Goal: Communication & Community: Answer question/provide support

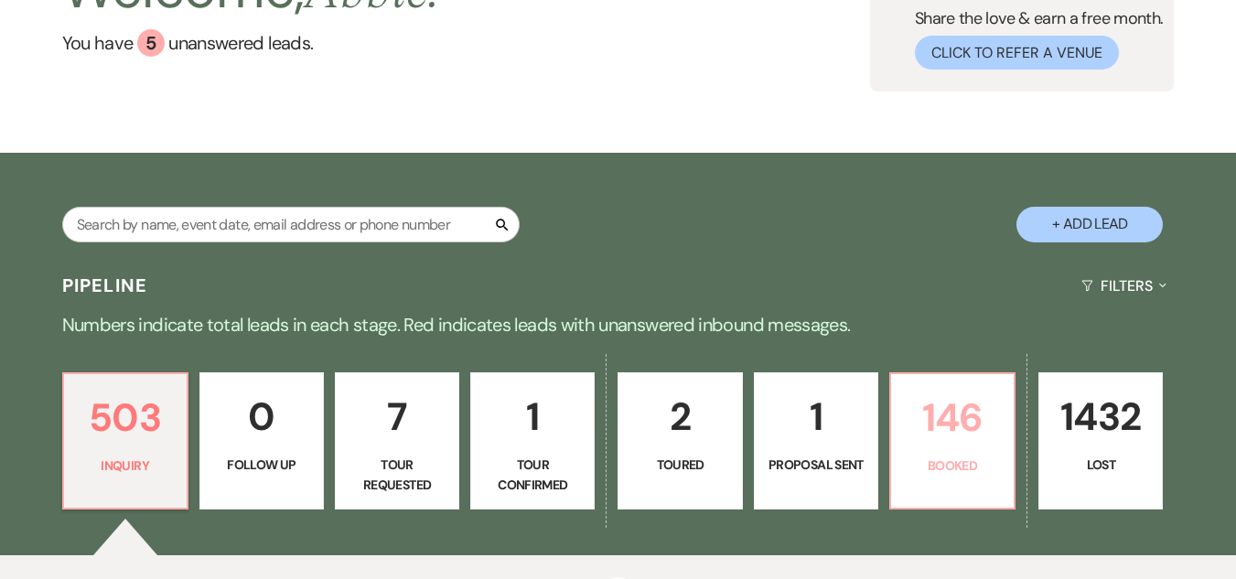
scroll to position [190, 0]
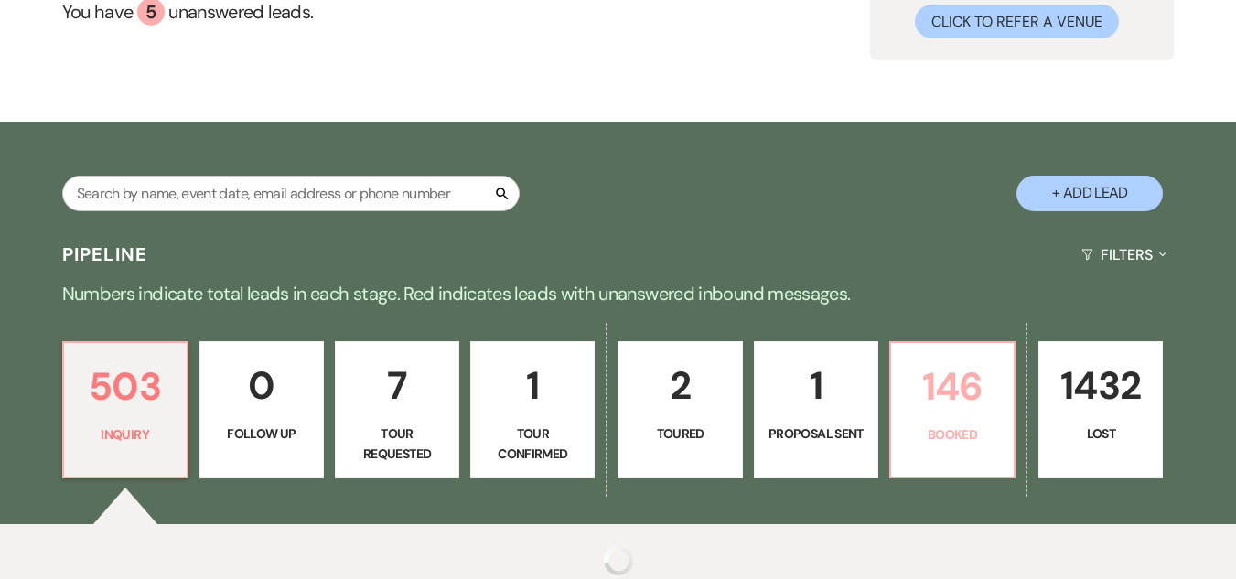
click at [941, 341] on link "146 Booked" at bounding box center [952, 409] width 126 height 137
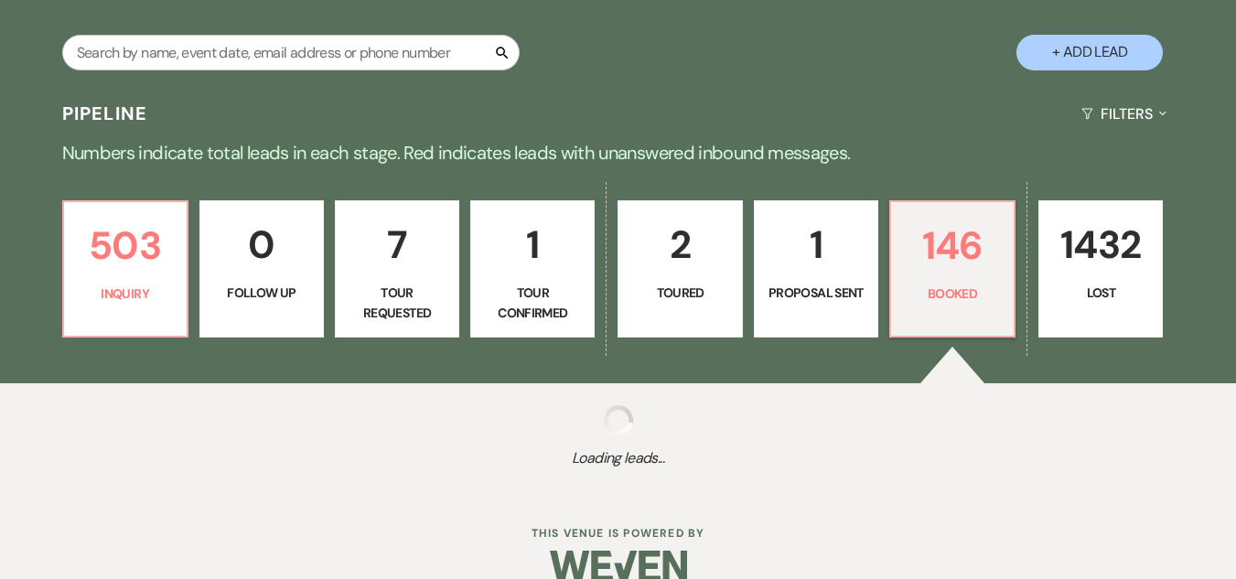
scroll to position [361, 0]
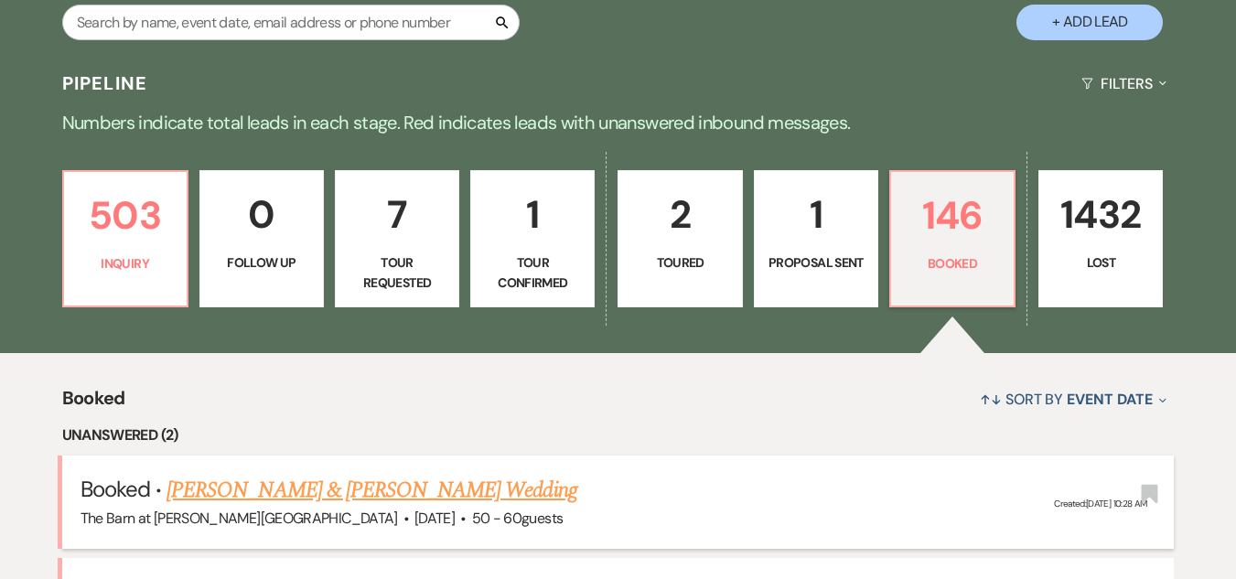
click at [294, 424] on li "Unanswered (2)" at bounding box center [618, 436] width 1113 height 24
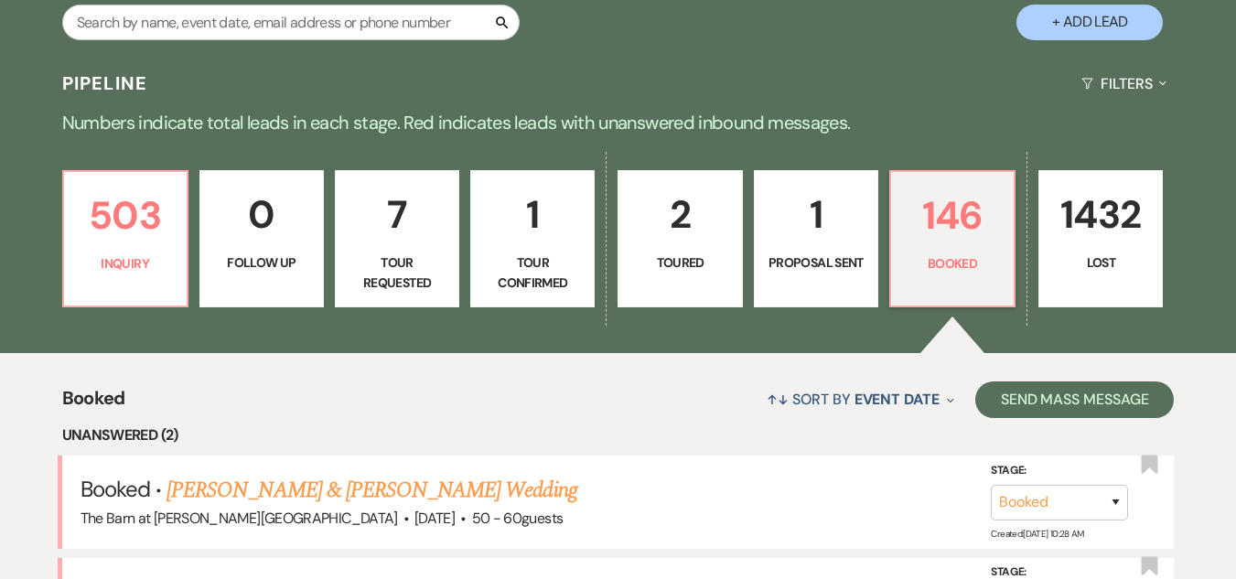
scroll to position [1093, 0]
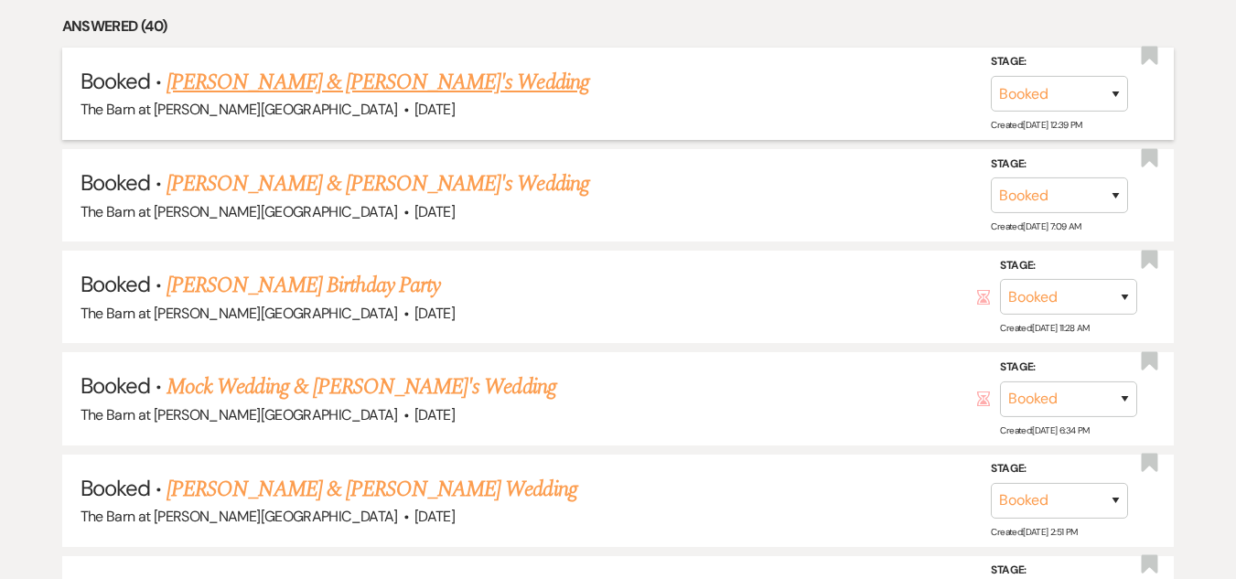
click at [303, 72] on link "[PERSON_NAME] & [PERSON_NAME]'s Wedding" at bounding box center [378, 82] width 423 height 33
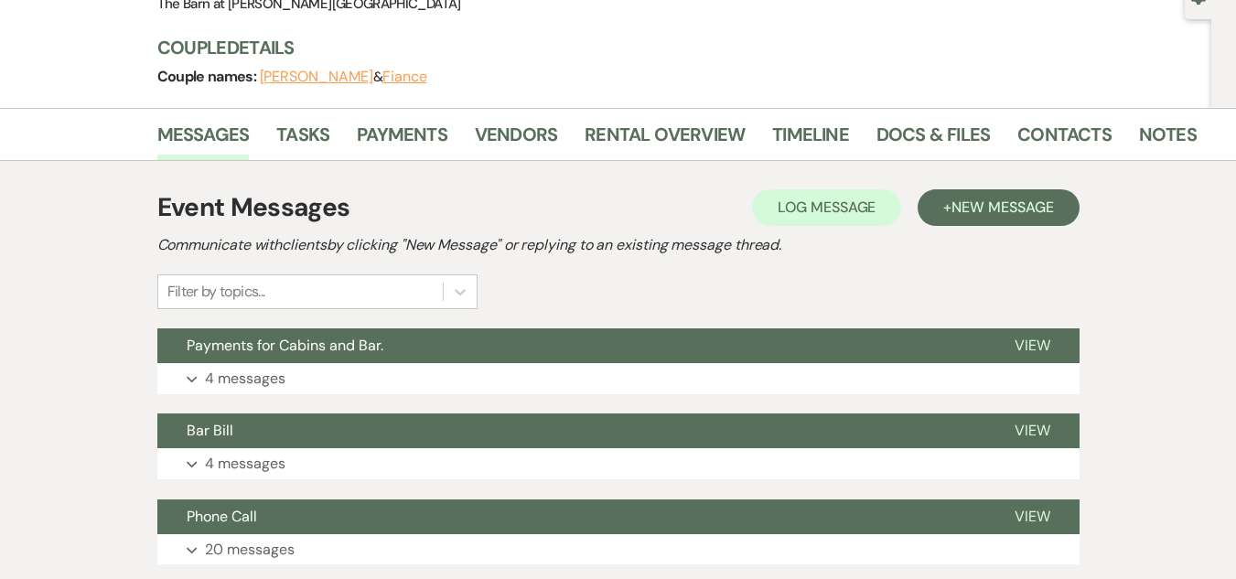
scroll to position [183, 0]
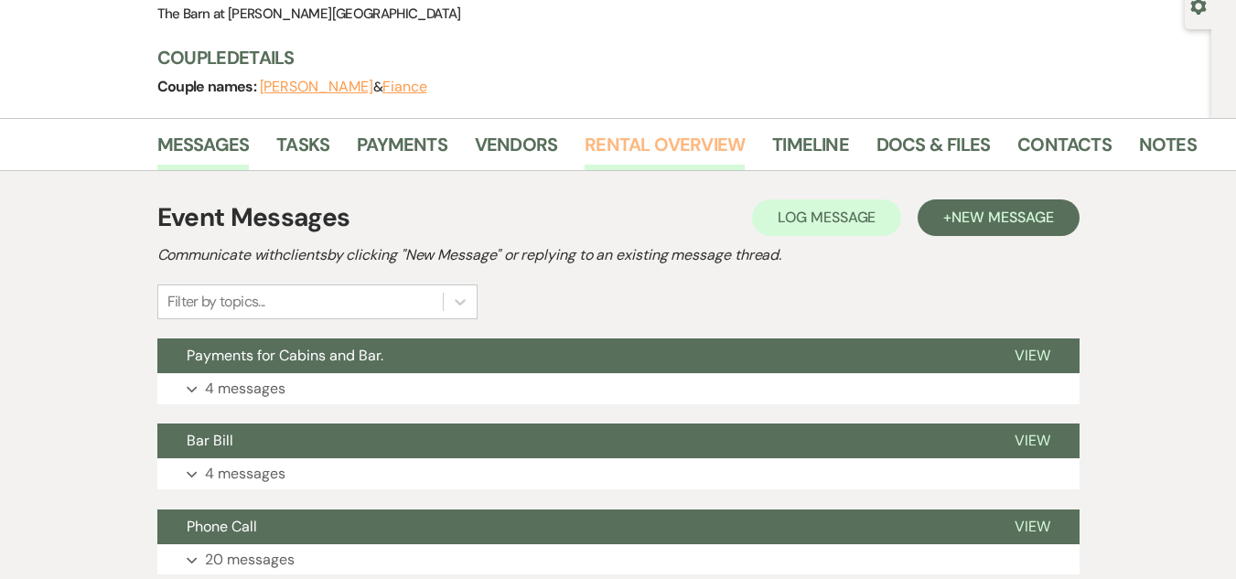
click at [615, 143] on link "Rental Overview" at bounding box center [665, 150] width 160 height 40
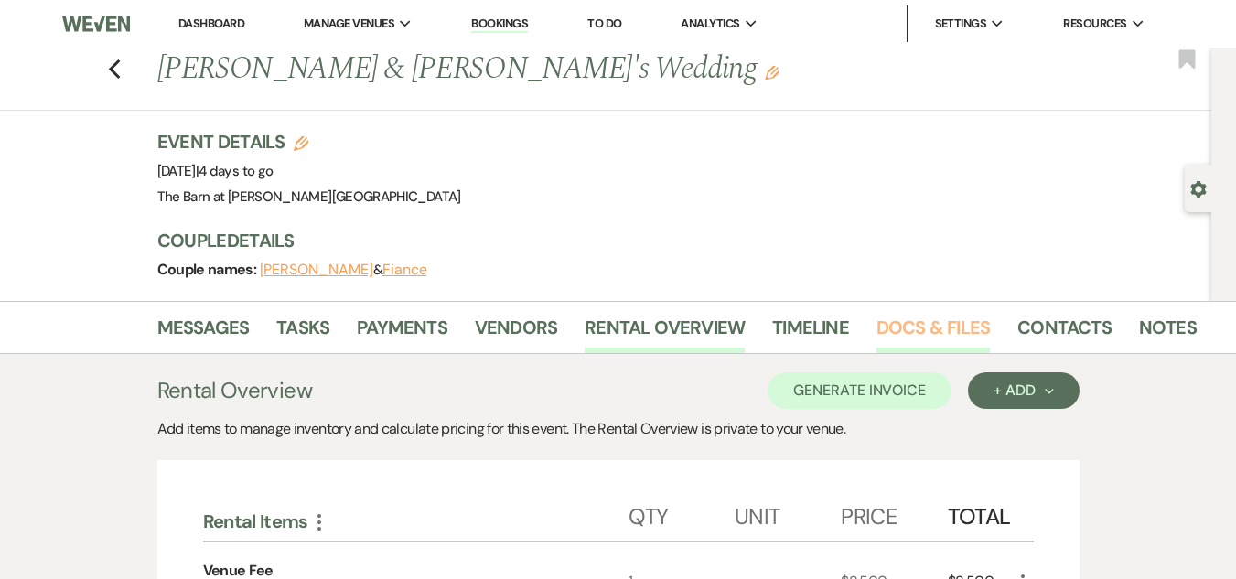
click at [918, 330] on link "Docs & Files" at bounding box center [932, 333] width 113 height 40
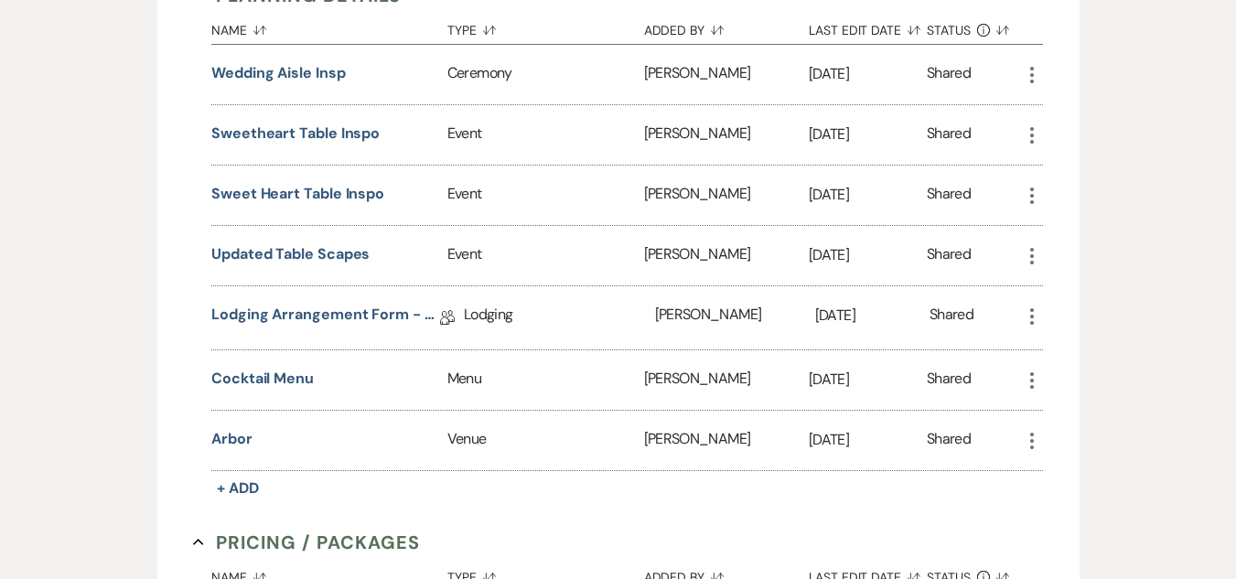
scroll to position [1555, 0]
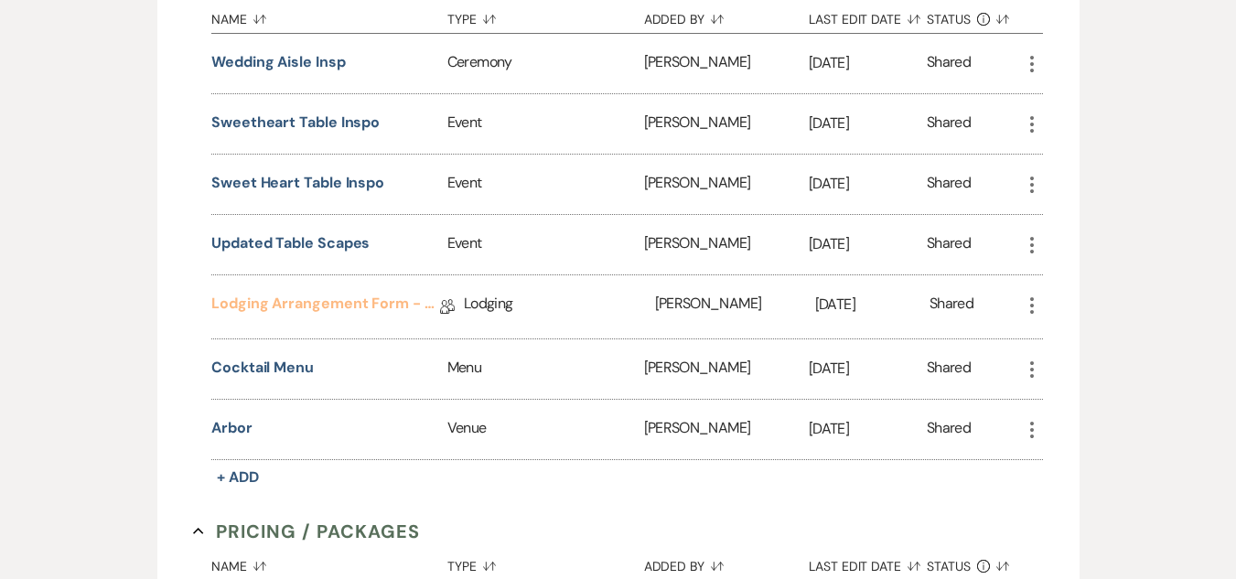
click at [377, 297] on link "Lodging Arrangement Form - 2025" at bounding box center [325, 307] width 229 height 28
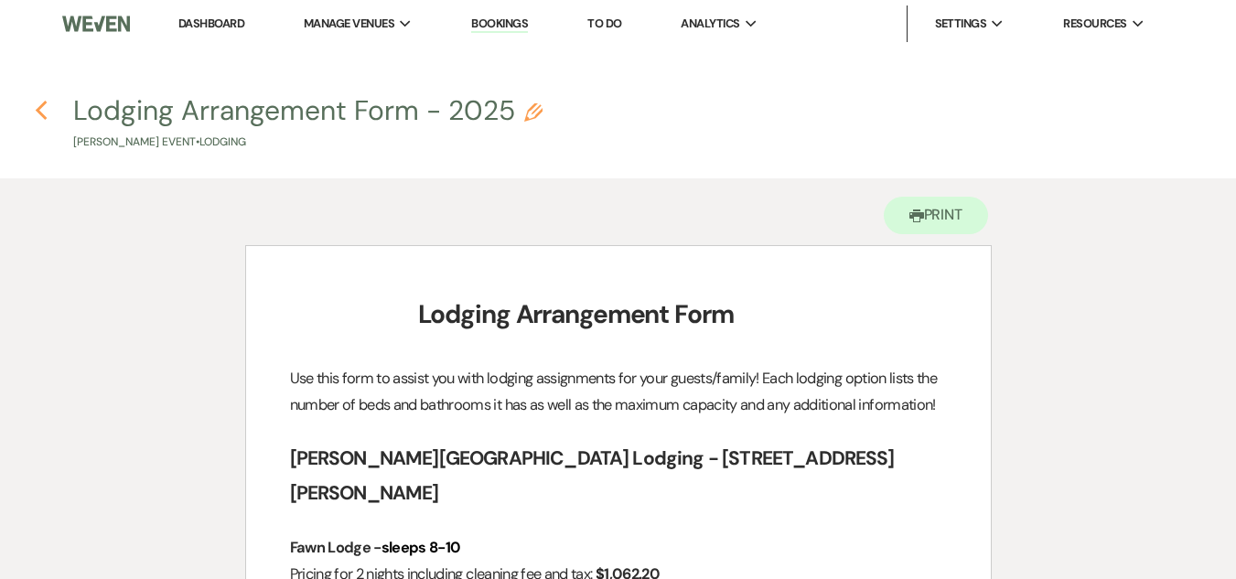
click at [38, 112] on use "button" at bounding box center [41, 111] width 12 height 20
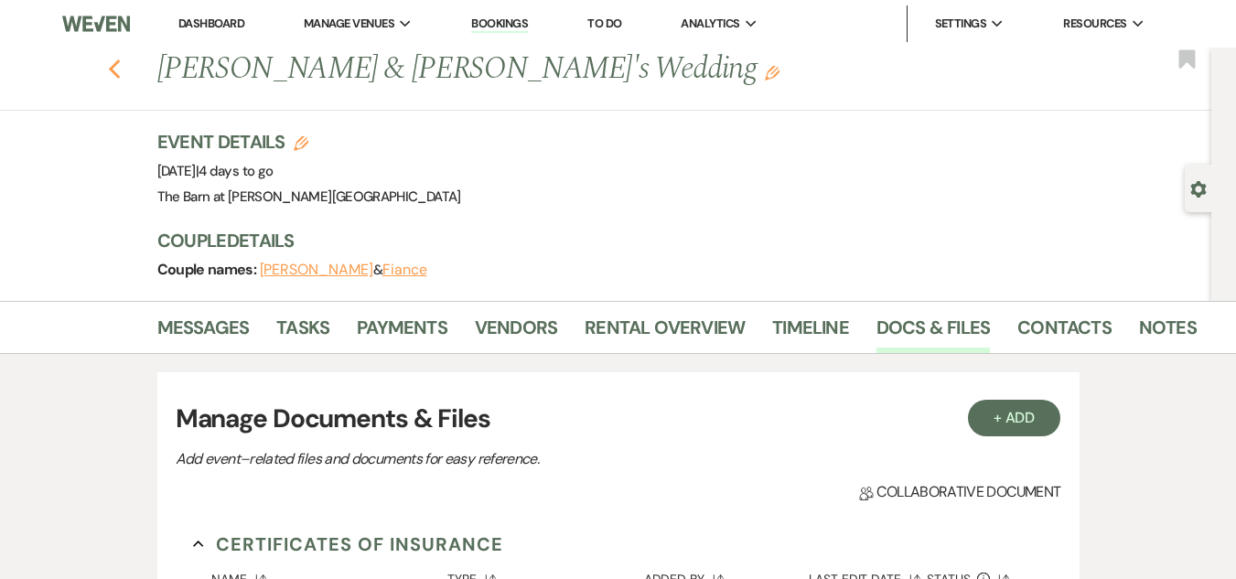
click at [120, 68] on use "button" at bounding box center [114, 69] width 12 height 20
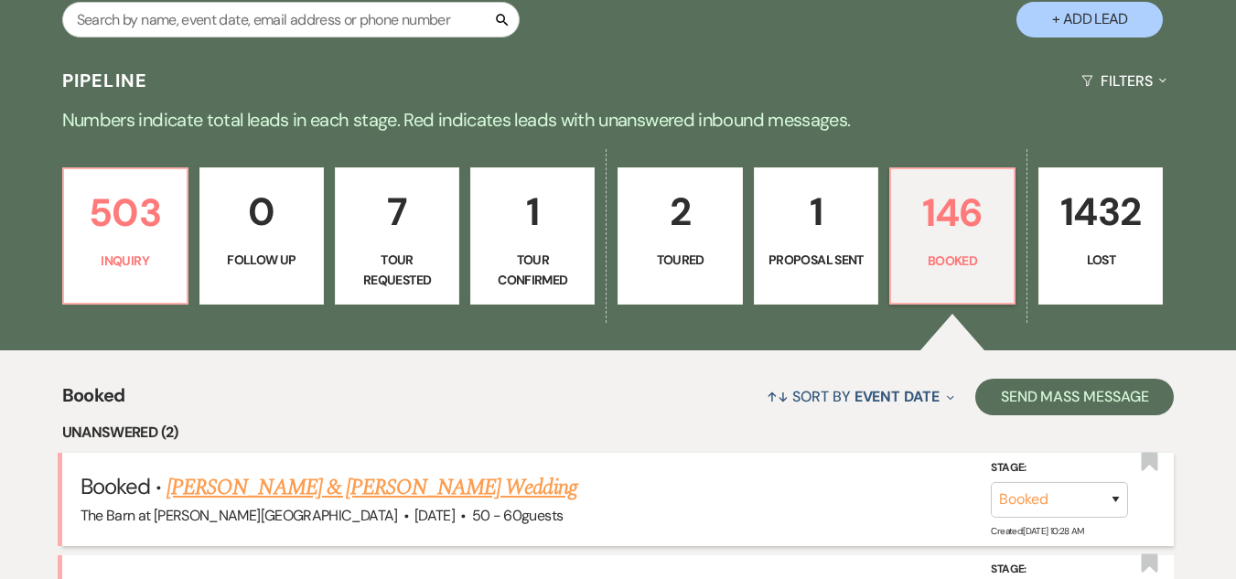
scroll to position [544, 0]
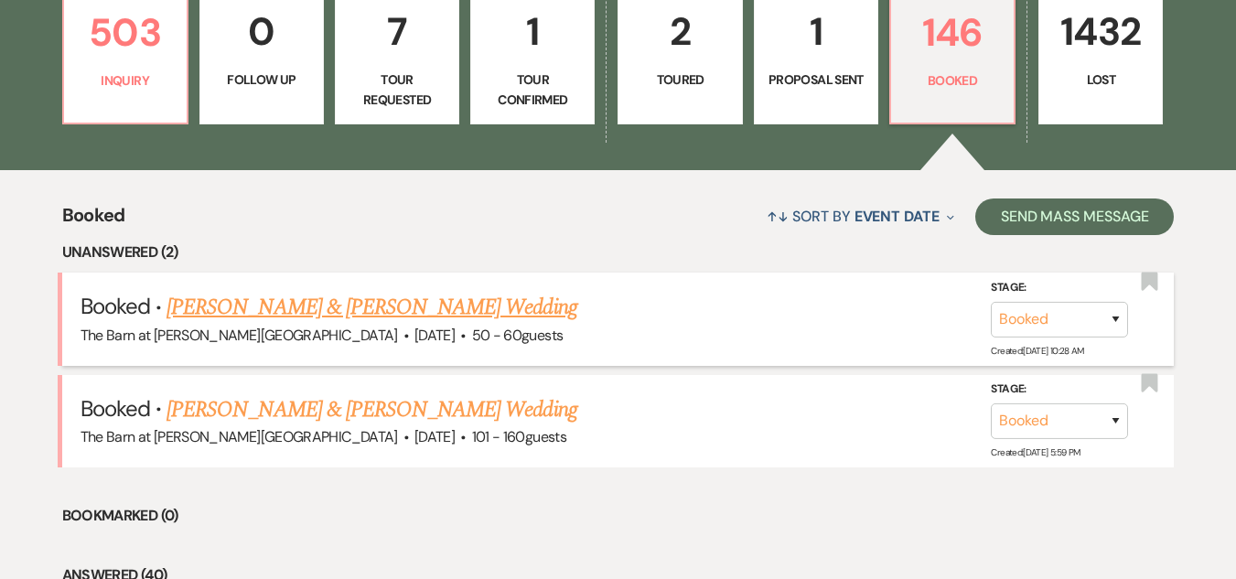
click at [419, 301] on link "[PERSON_NAME] & [PERSON_NAME] Wedding" at bounding box center [372, 307] width 410 height 33
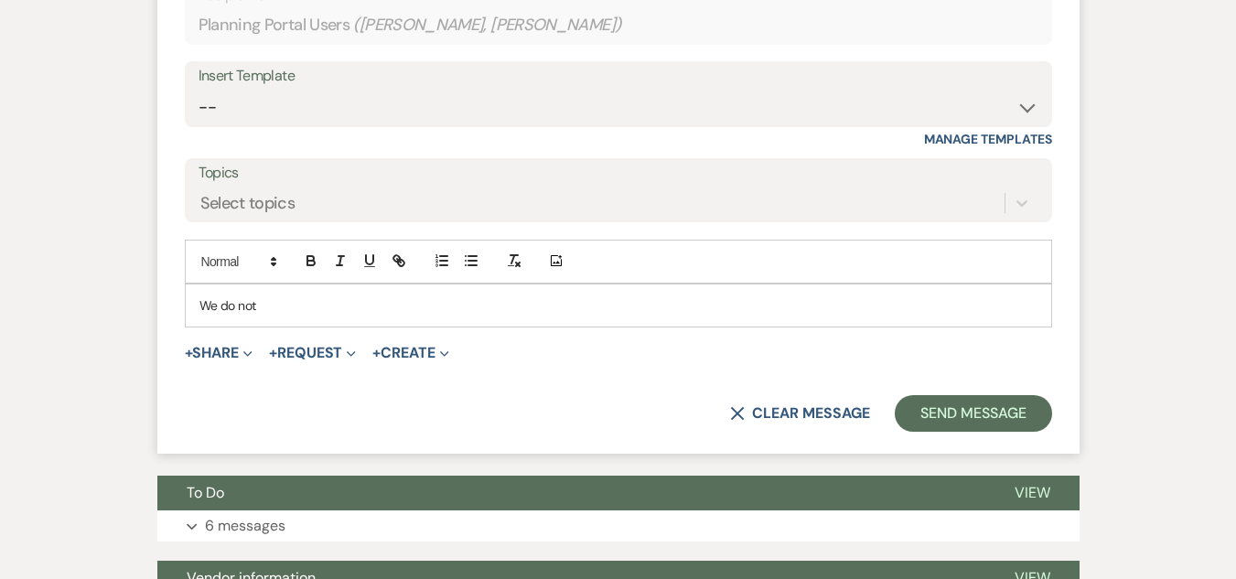
scroll to position [1238, 0]
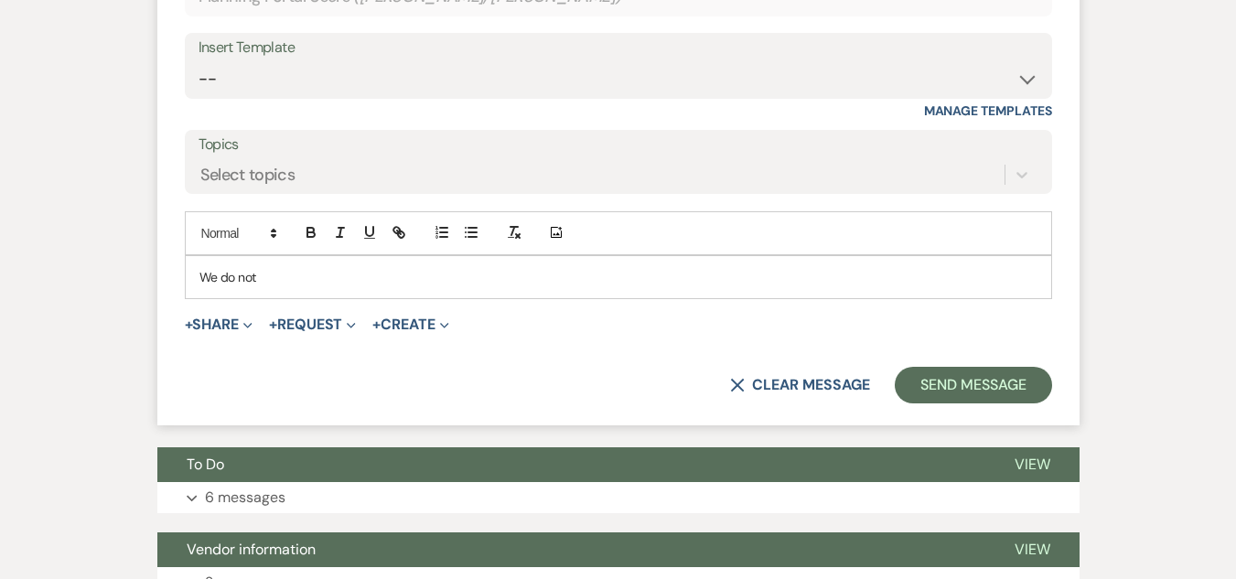
click at [375, 274] on p "We do not" at bounding box center [618, 277] width 838 height 20
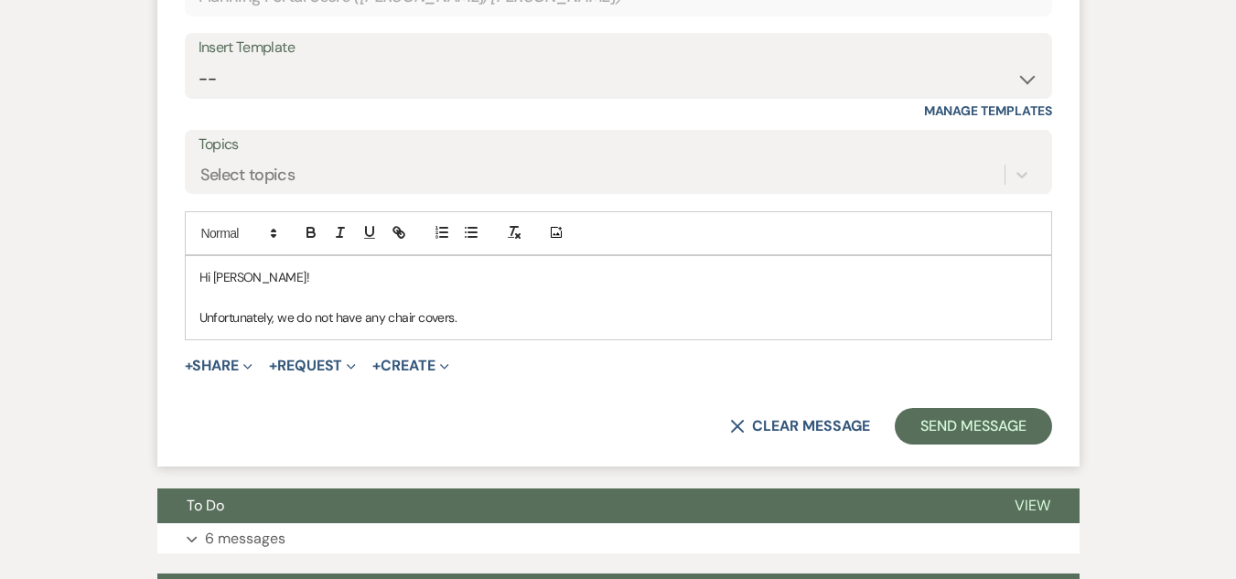
click at [502, 321] on p "Unfortunately, we do not have any chair covers." at bounding box center [618, 317] width 838 height 20
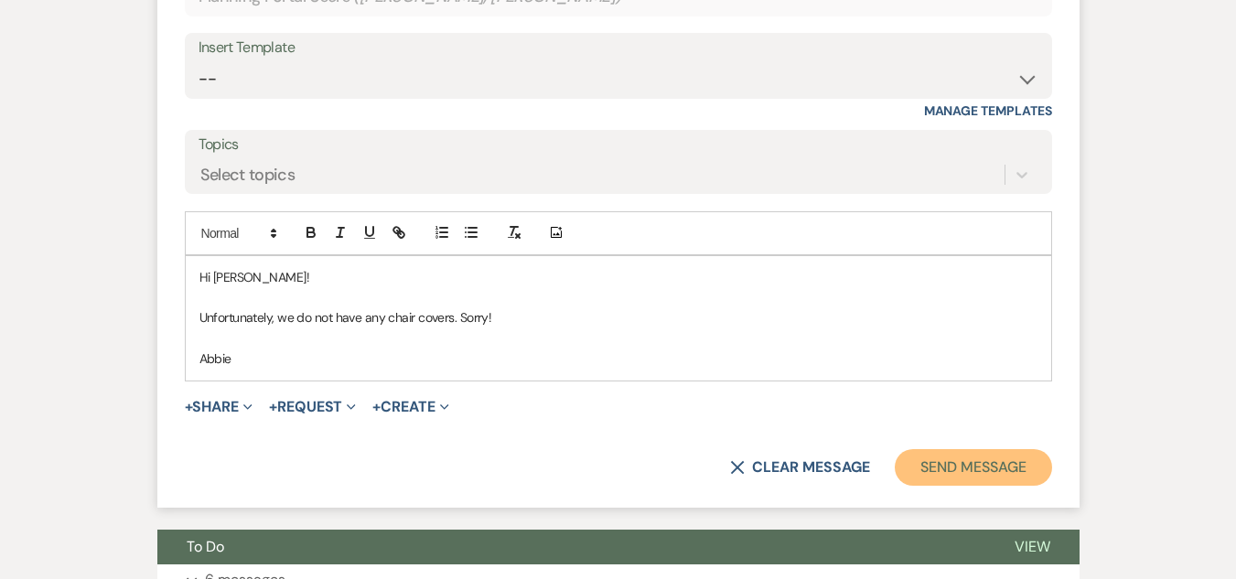
click at [1004, 458] on button "Send Message" at bounding box center [973, 467] width 156 height 37
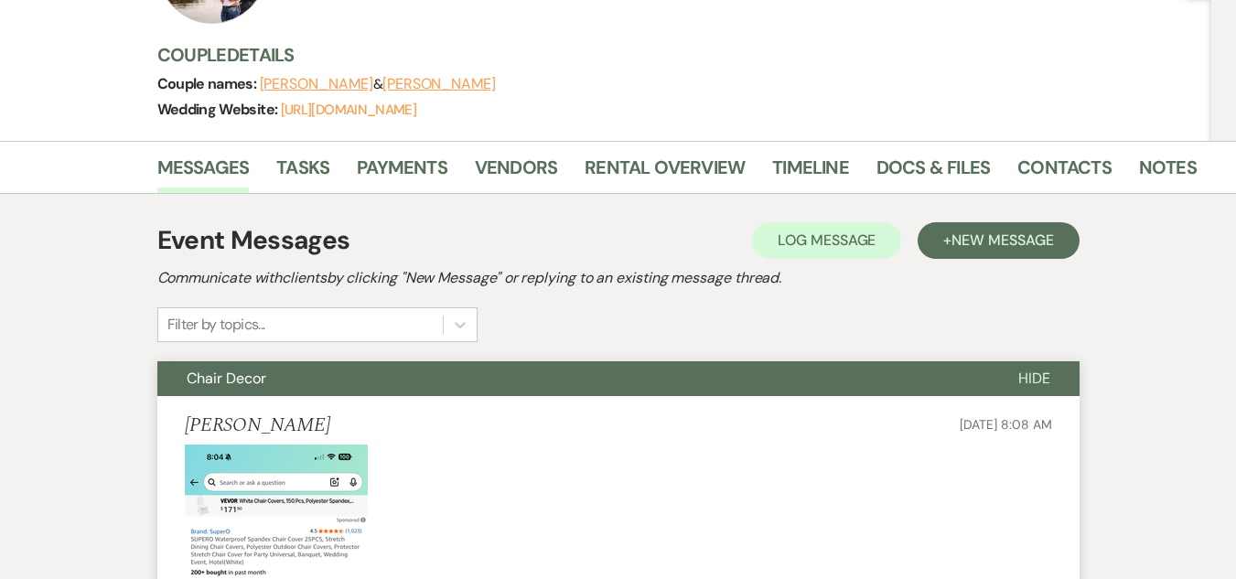
scroll to position [0, 0]
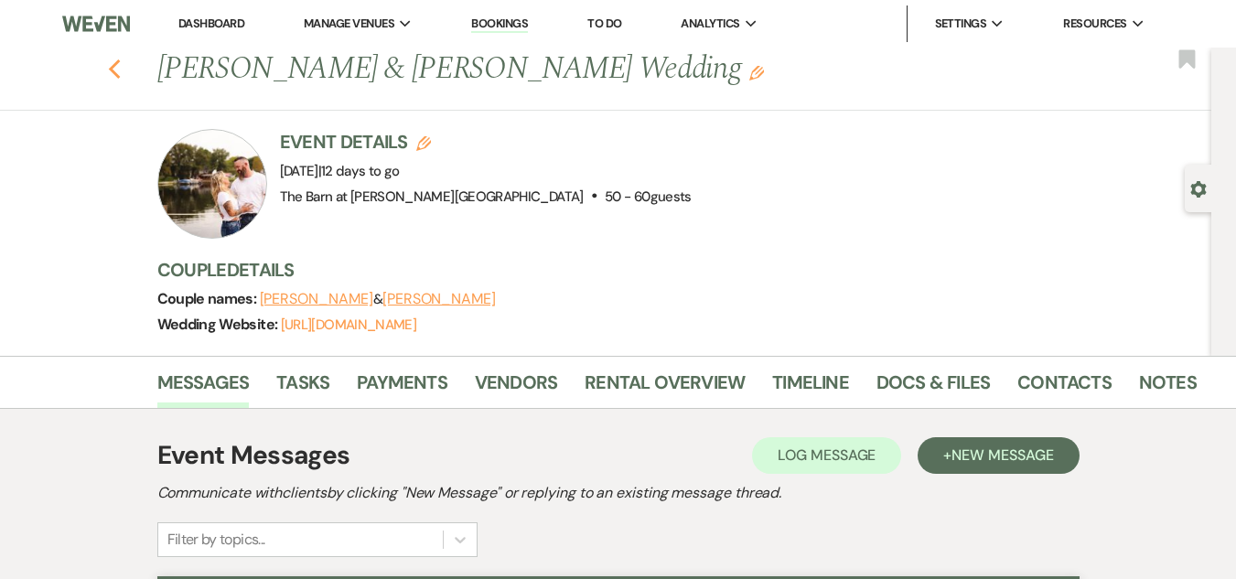
click at [122, 65] on icon "Previous" at bounding box center [115, 70] width 14 height 22
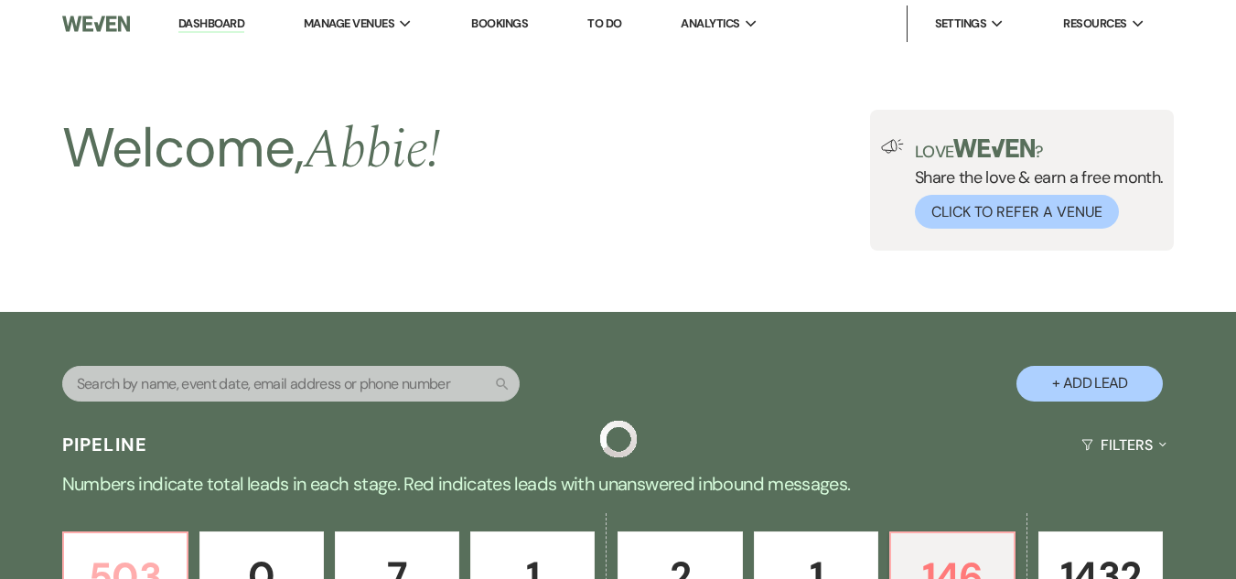
scroll to position [544, 0]
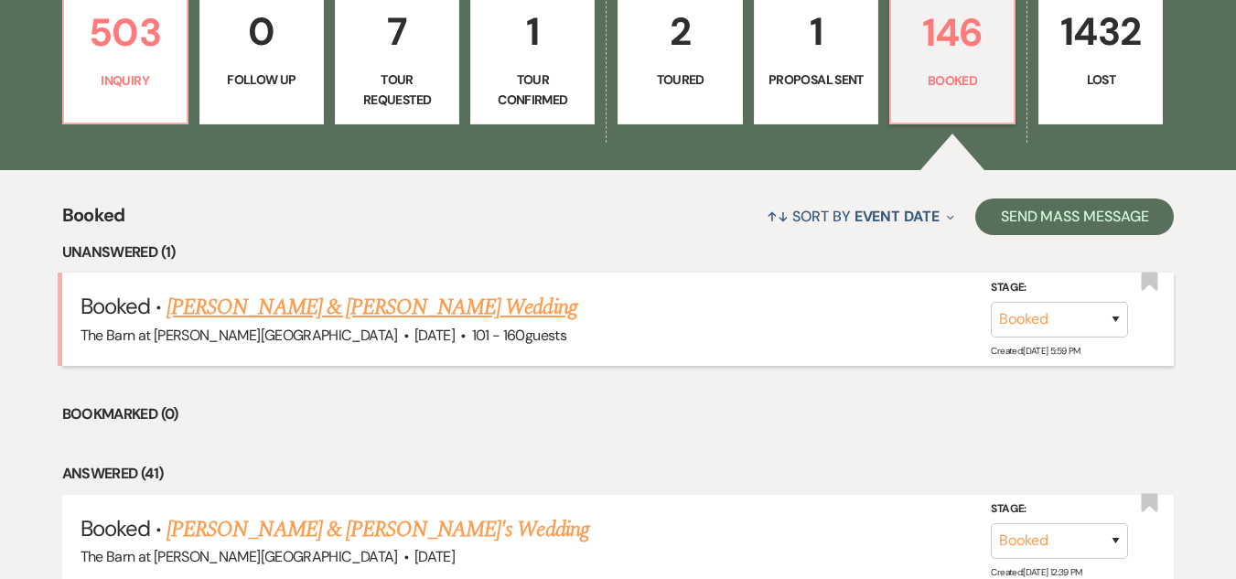
click at [350, 306] on link "[PERSON_NAME] & [PERSON_NAME] Wedding" at bounding box center [372, 307] width 410 height 33
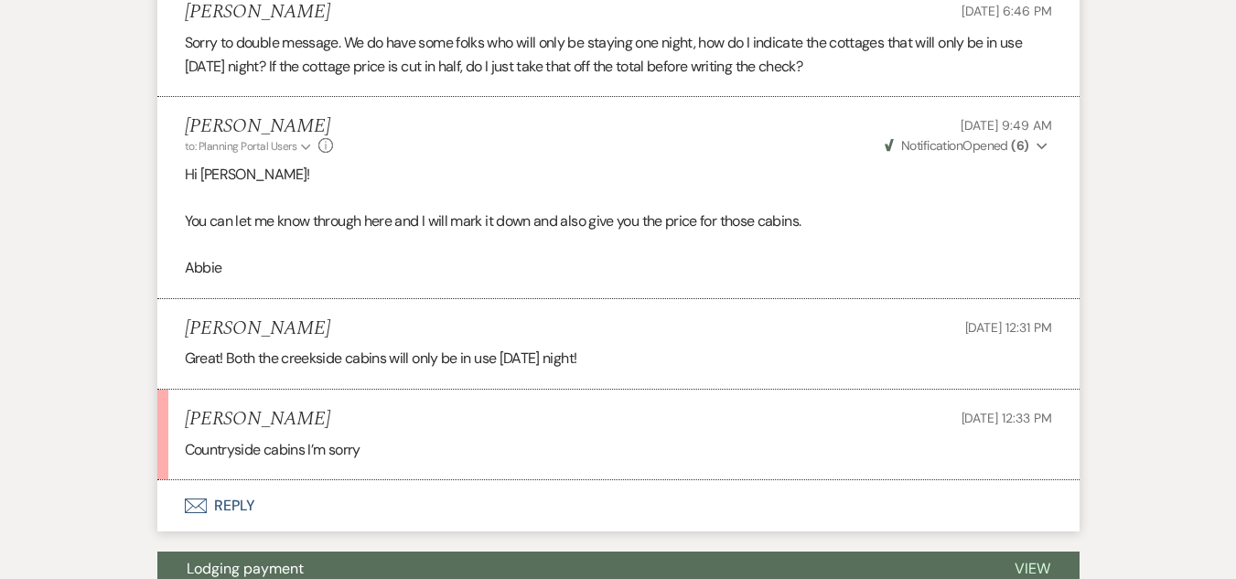
scroll to position [1555, 0]
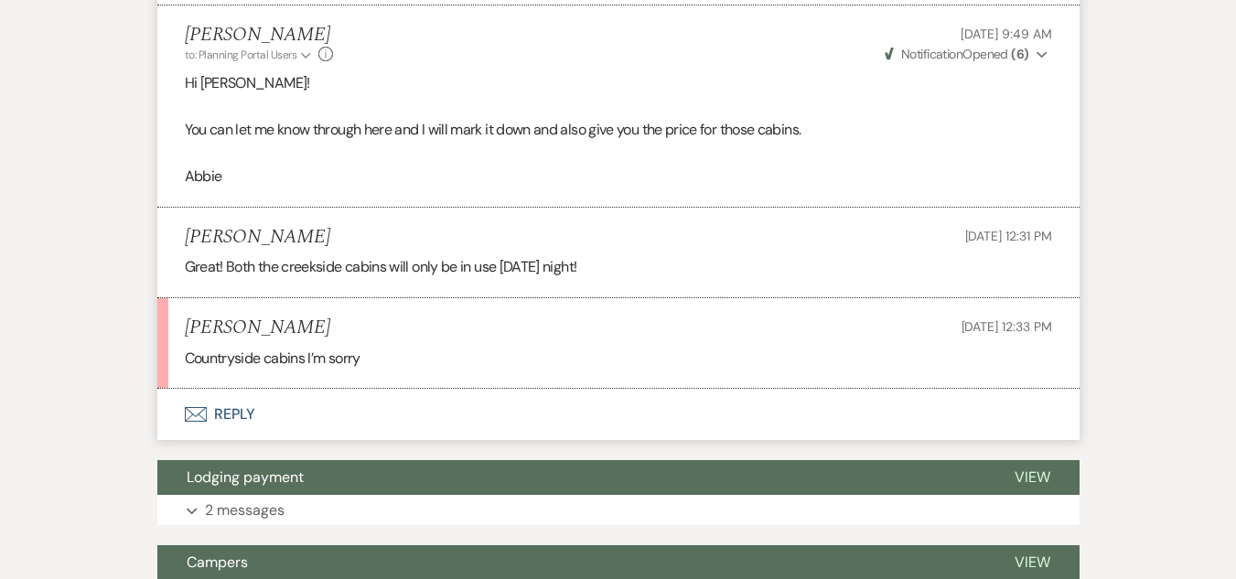
click at [231, 407] on button "Envelope Reply" at bounding box center [618, 414] width 922 height 51
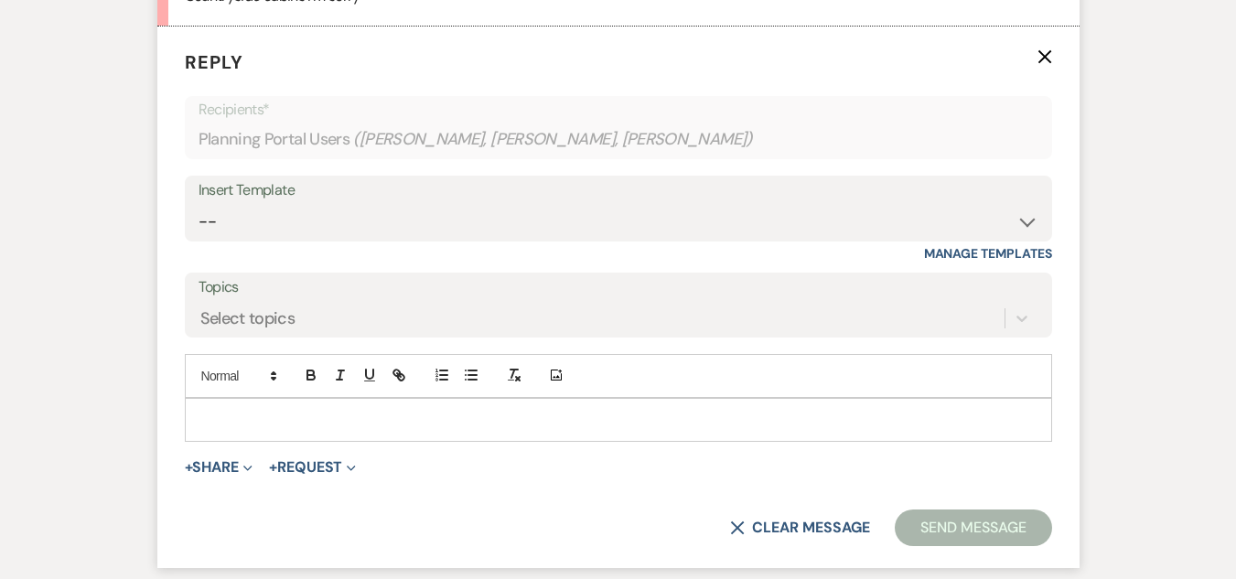
scroll to position [1926, 0]
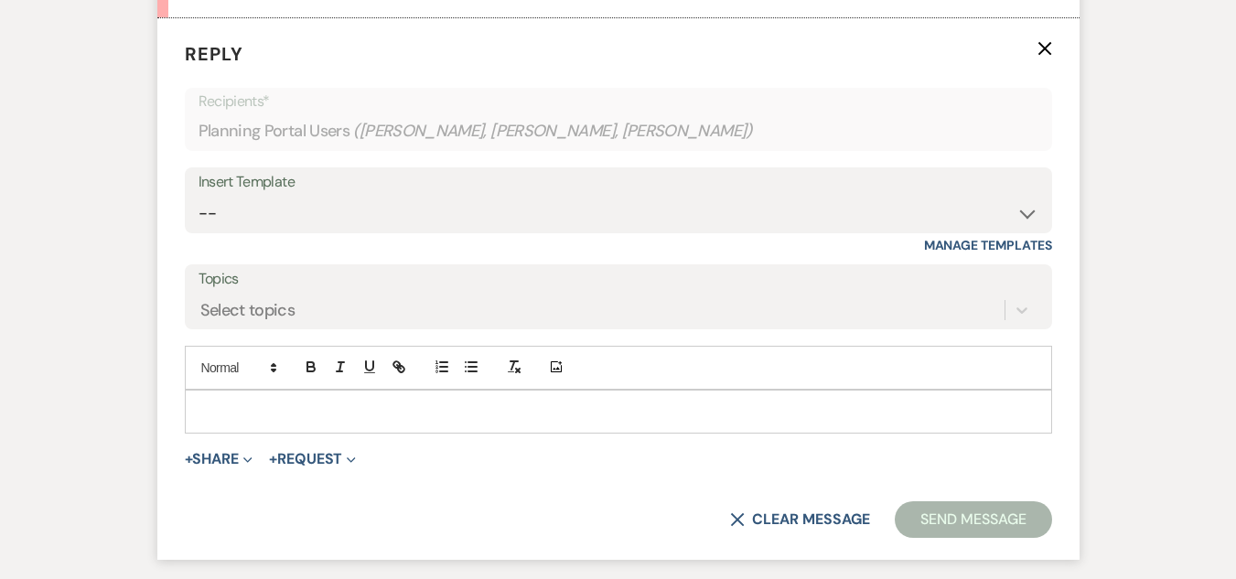
click at [375, 425] on div at bounding box center [619, 412] width 866 height 42
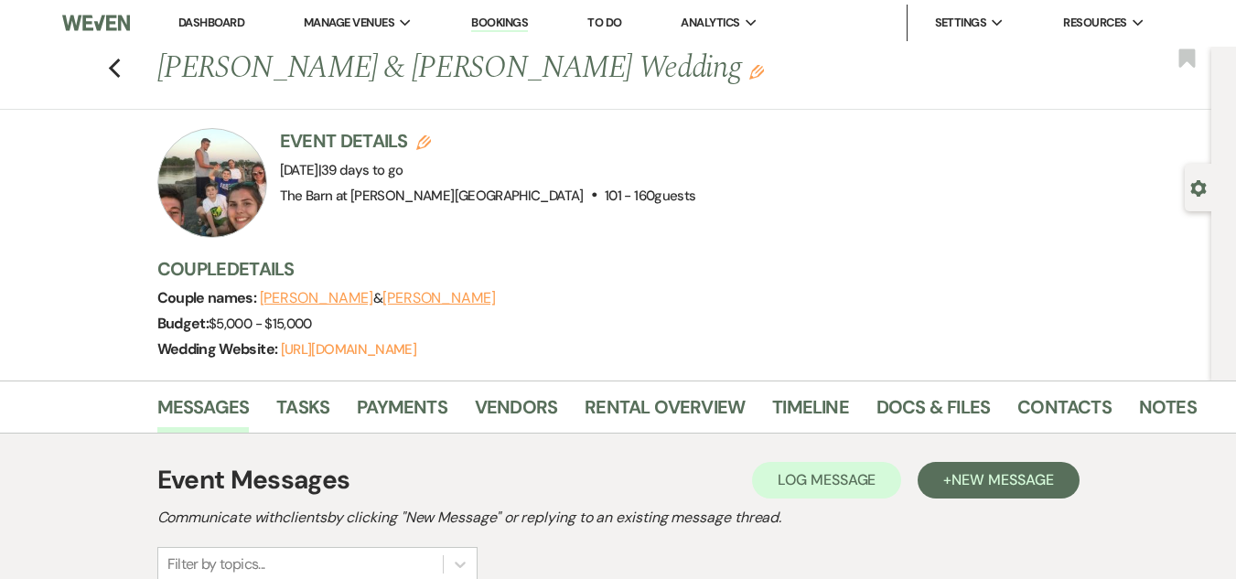
scroll to position [0, 0]
click at [122, 71] on icon "Previous" at bounding box center [115, 70] width 14 height 22
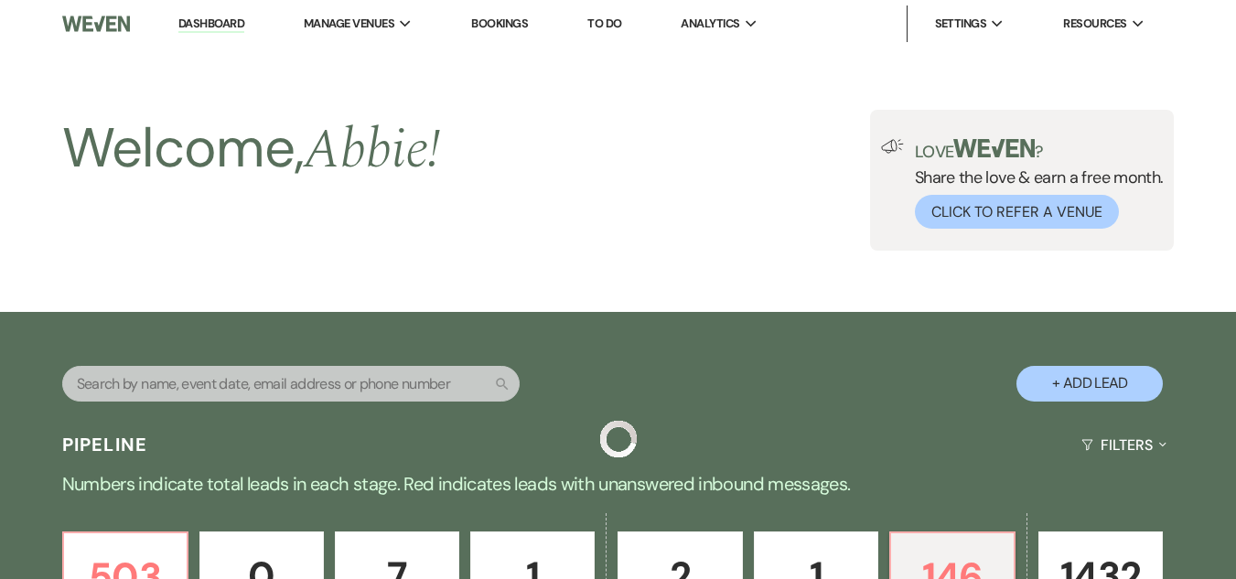
scroll to position [544, 0]
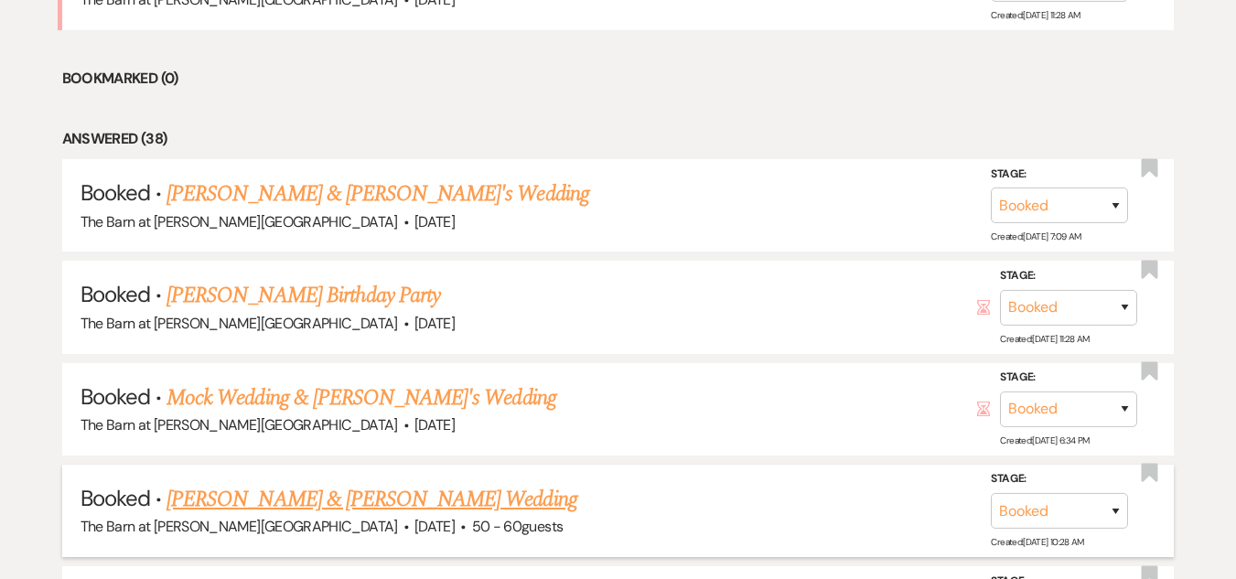
scroll to position [1276, 0]
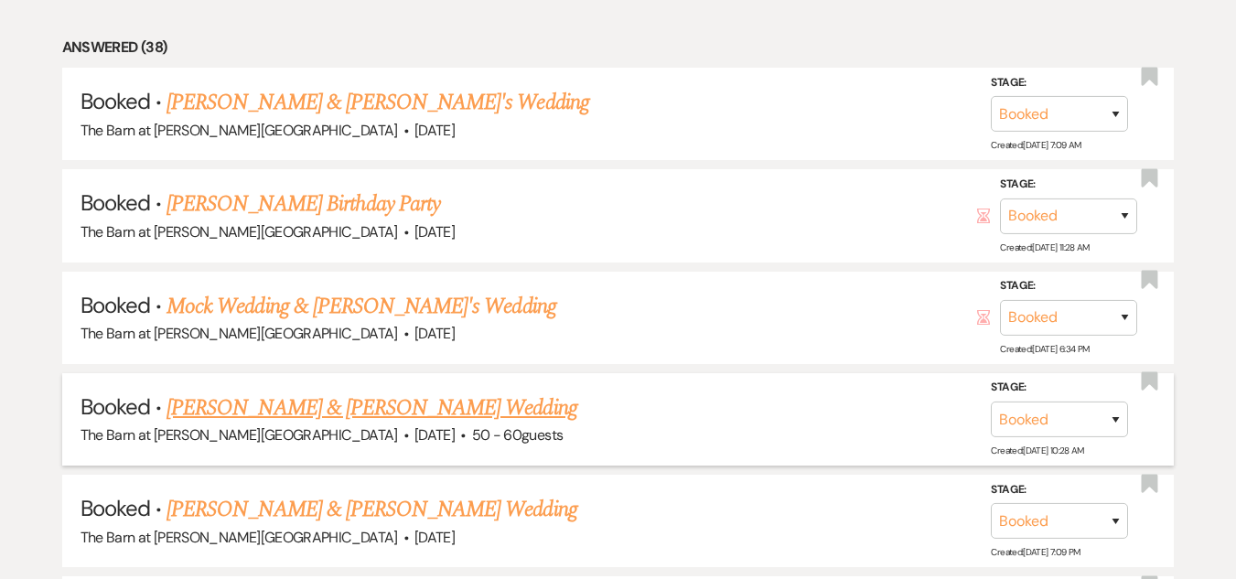
click at [326, 409] on link "[PERSON_NAME] & [PERSON_NAME] Wedding" at bounding box center [372, 408] width 410 height 33
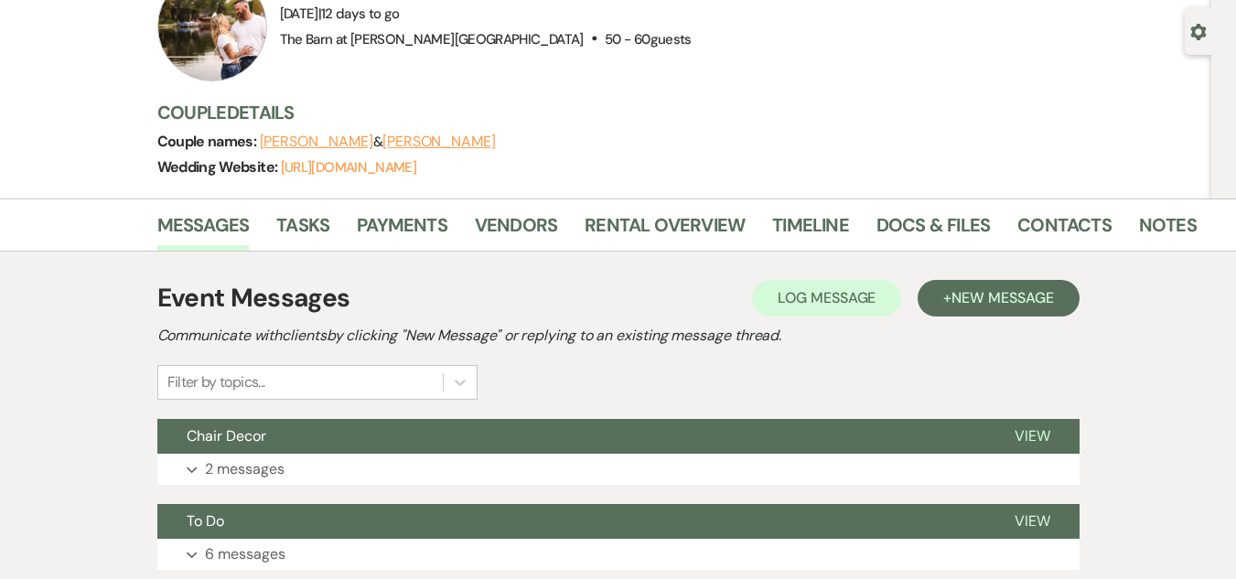
scroll to position [48, 0]
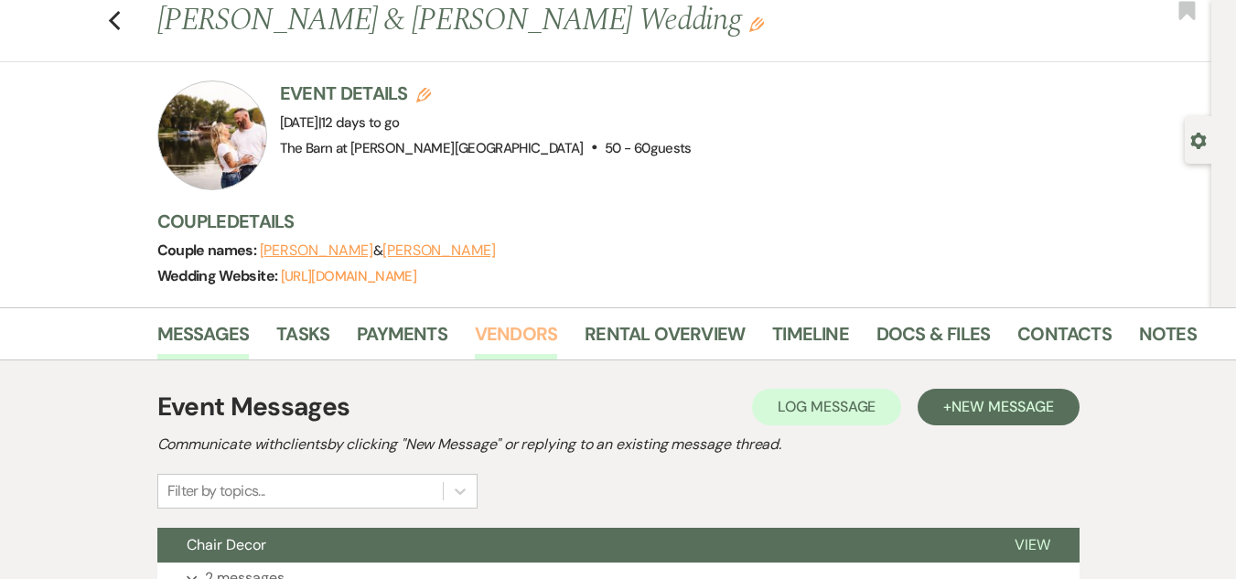
click at [528, 329] on link "Vendors" at bounding box center [516, 339] width 82 height 40
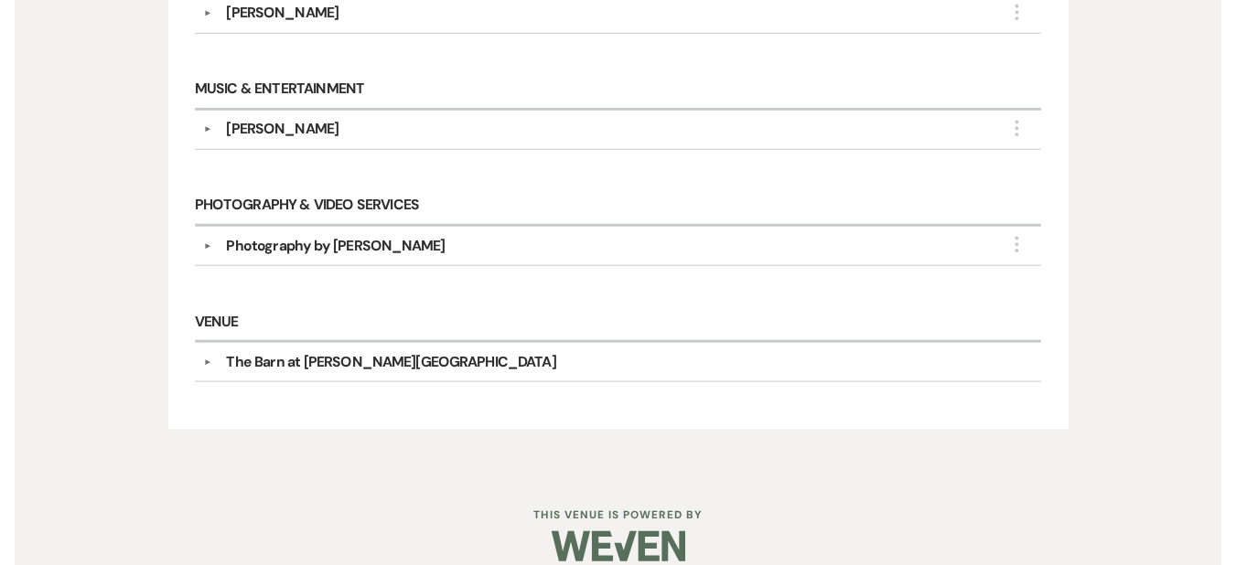
scroll to position [597, 0]
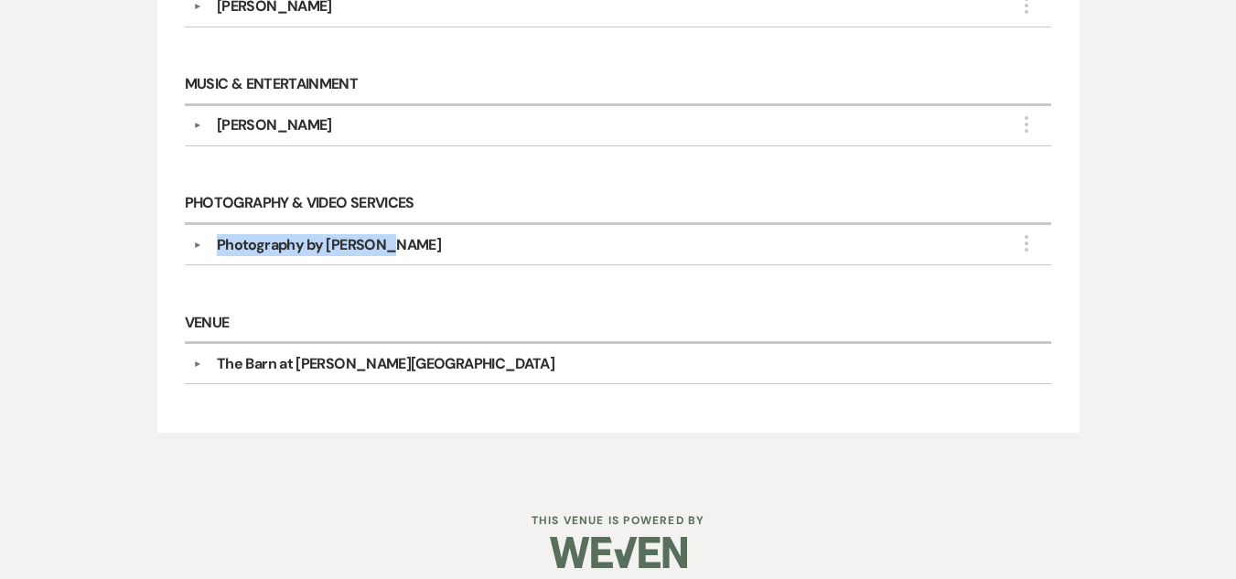
drag, startPoint x: 383, startPoint y: 237, endPoint x: 211, endPoint y: 242, distance: 172.1
click at [211, 242] on div "Photography by [PERSON_NAME]" at bounding box center [622, 245] width 841 height 22
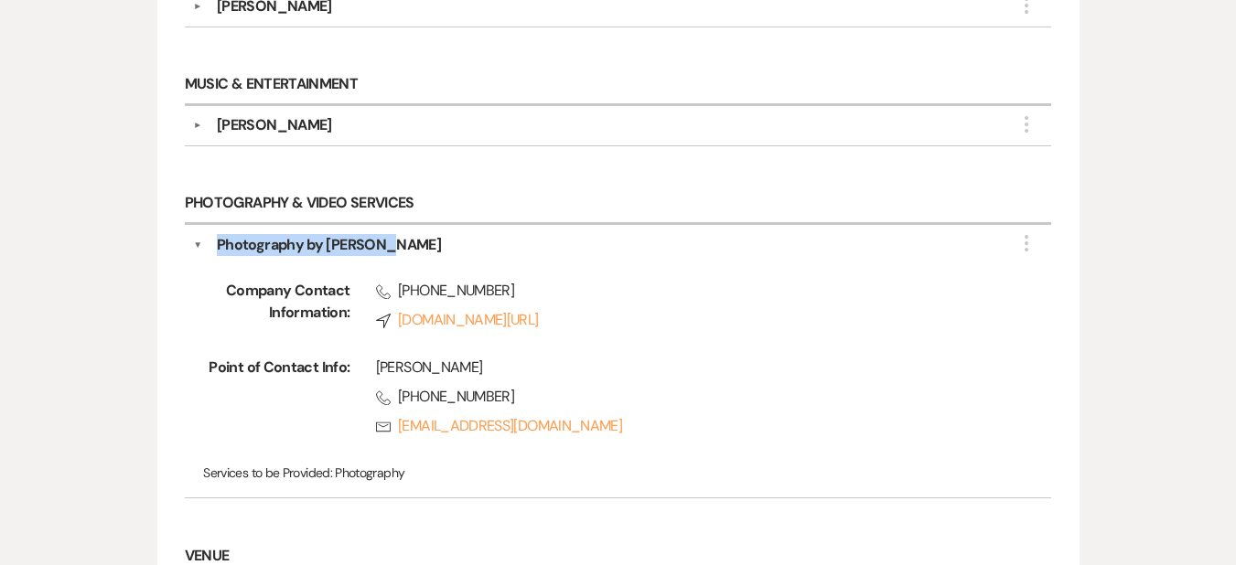
copy div "Photography by [PERSON_NAME]"
drag, startPoint x: 219, startPoint y: 125, endPoint x: 363, endPoint y: 124, distance: 144.6
click at [363, 124] on div "[PERSON_NAME]" at bounding box center [622, 125] width 841 height 22
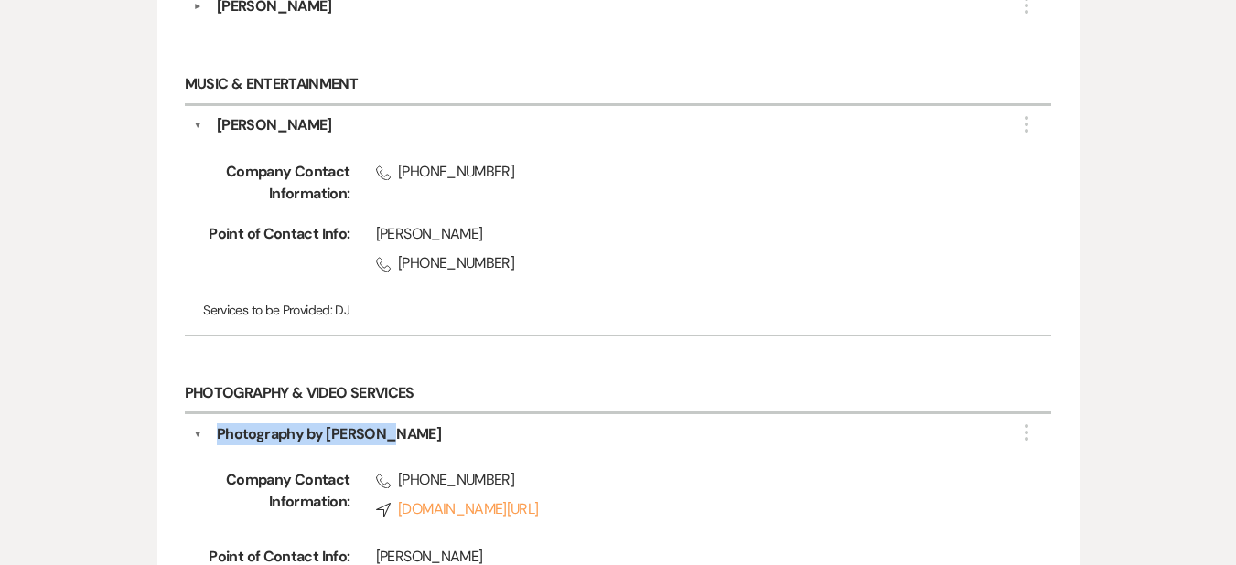
copy div "[PERSON_NAME]"
